Goal: Information Seeking & Learning: Find specific fact

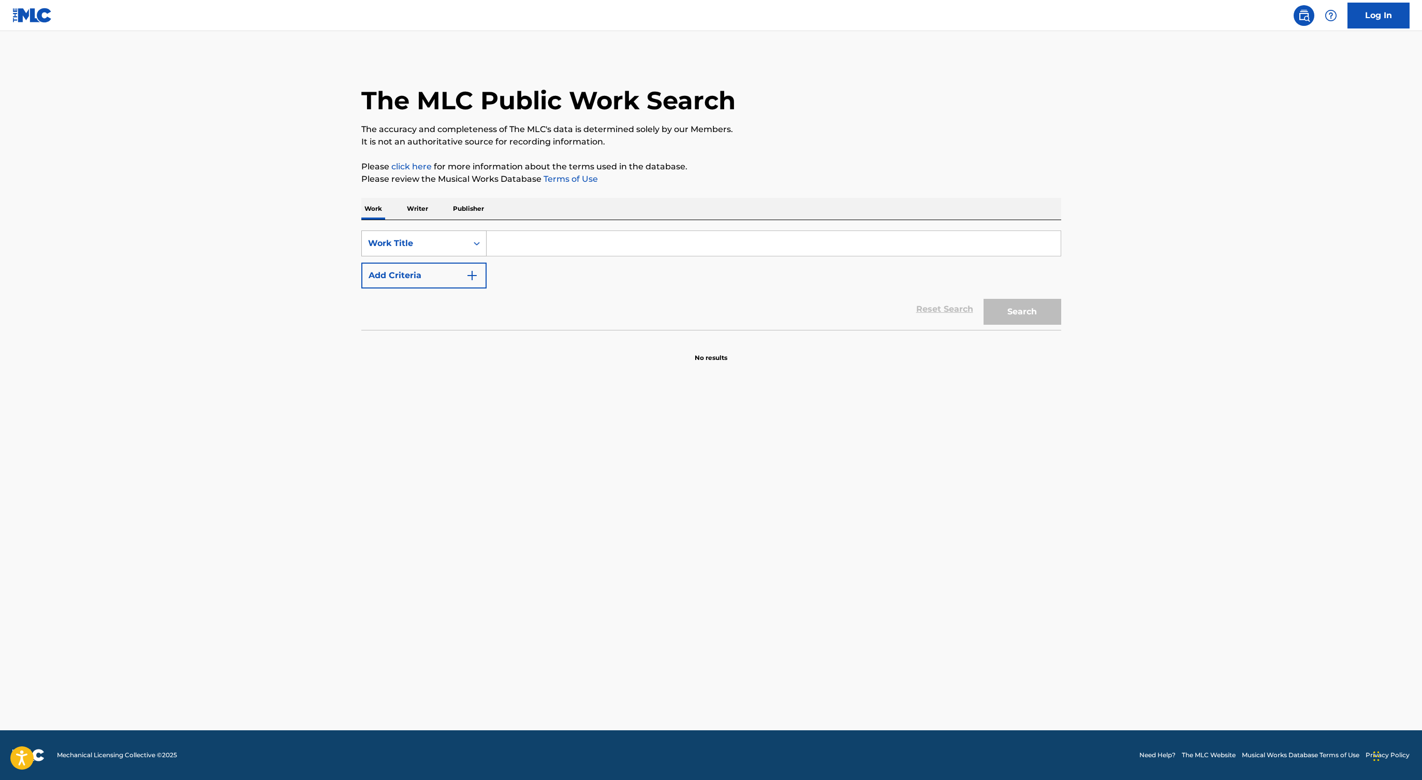
click at [477, 236] on div "Search Form" at bounding box center [476, 243] width 19 height 19
click at [538, 282] on div "SearchWithCriteria992b8aae-de6a-43c7-a11a-969bae195f71 Work Title Add Criteria" at bounding box center [711, 259] width 700 height 58
click at [457, 241] on div "Work Title" at bounding box center [414, 243] width 93 height 12
click at [436, 276] on div "MLC Song Code" at bounding box center [424, 269] width 124 height 26
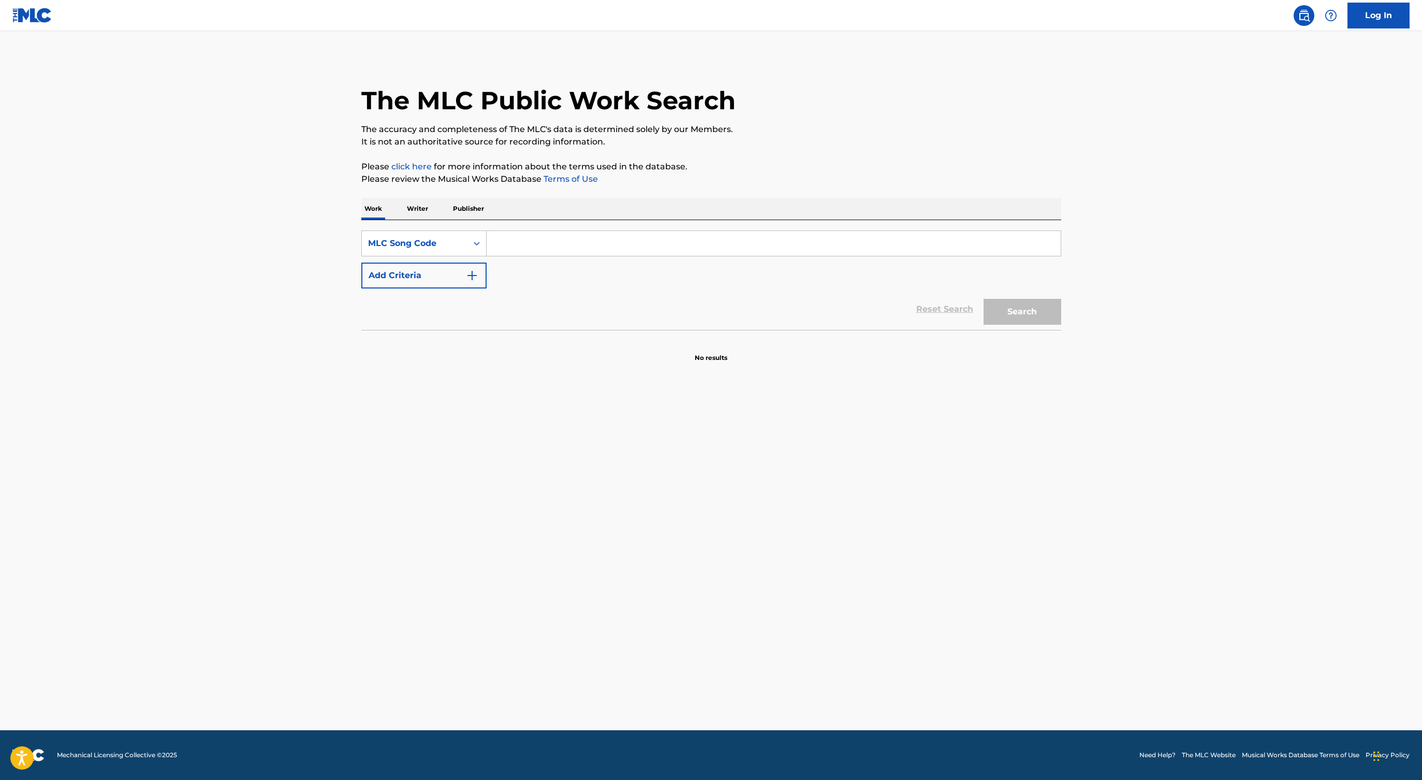
click at [517, 232] on input "Search Form" at bounding box center [774, 243] width 574 height 25
paste input "HP744Z"
type input "HP744Z"
click at [983, 299] on button "Search" at bounding box center [1022, 312] width 78 height 26
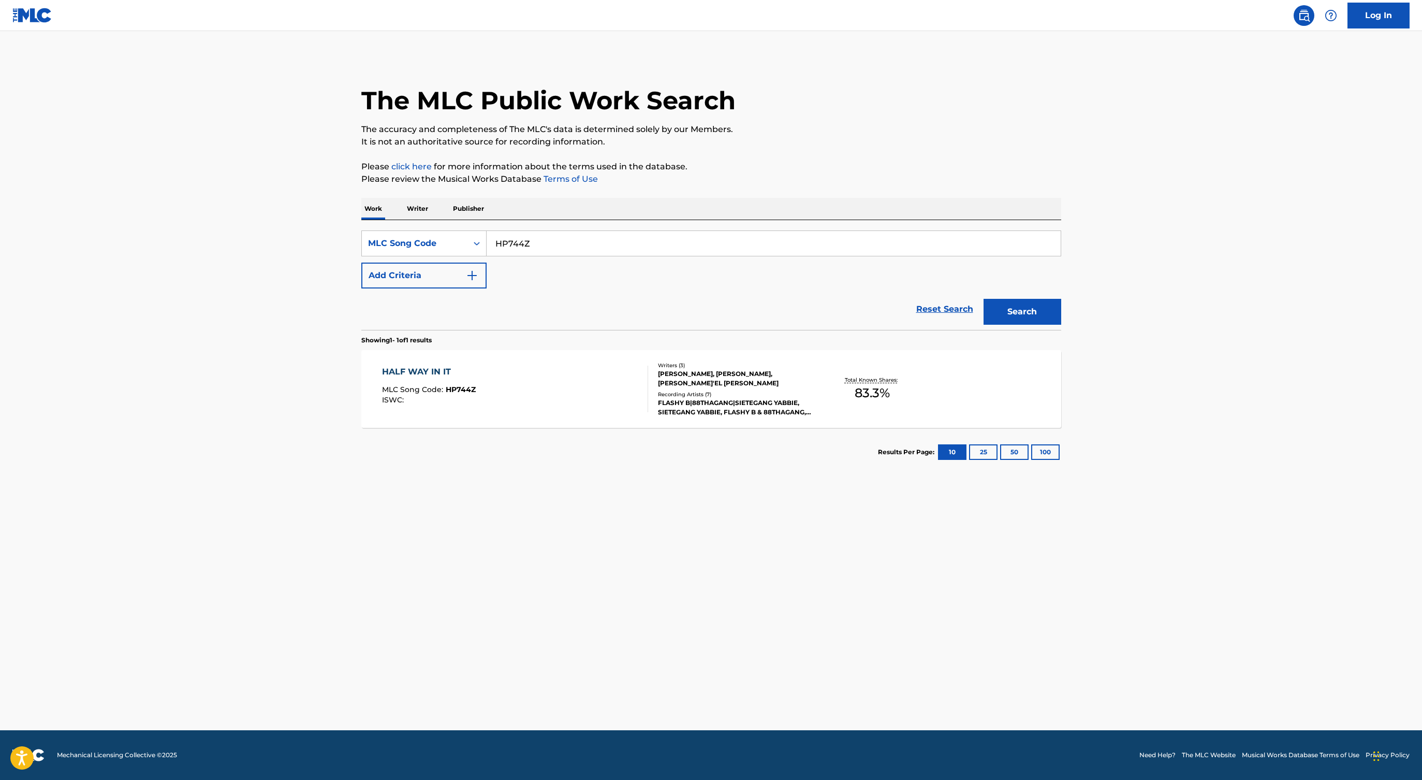
click at [566, 401] on div "HALF WAY IN IT MLC Song Code : HP744Z ISWC :" at bounding box center [515, 388] width 266 height 47
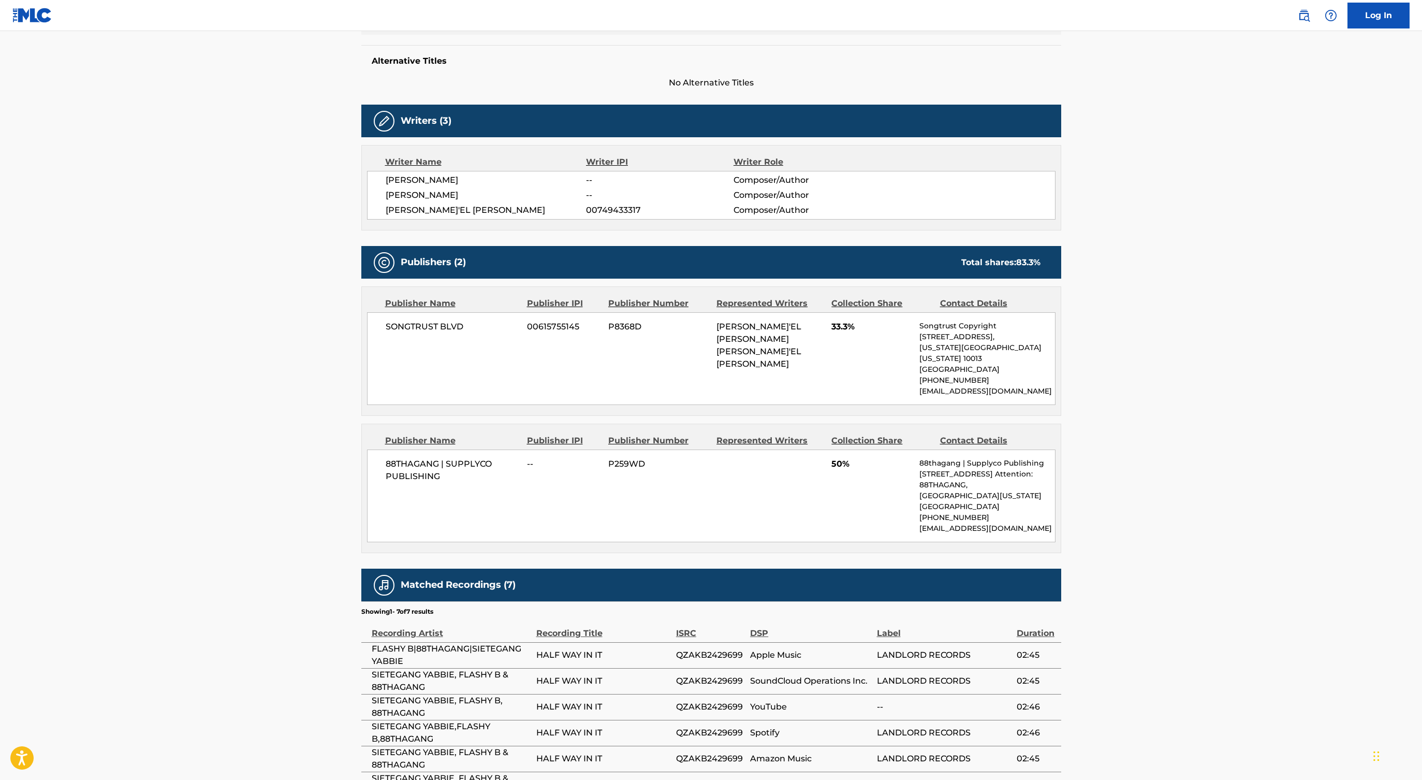
scroll to position [261, 0]
